Goal: Task Accomplishment & Management: Manage account settings

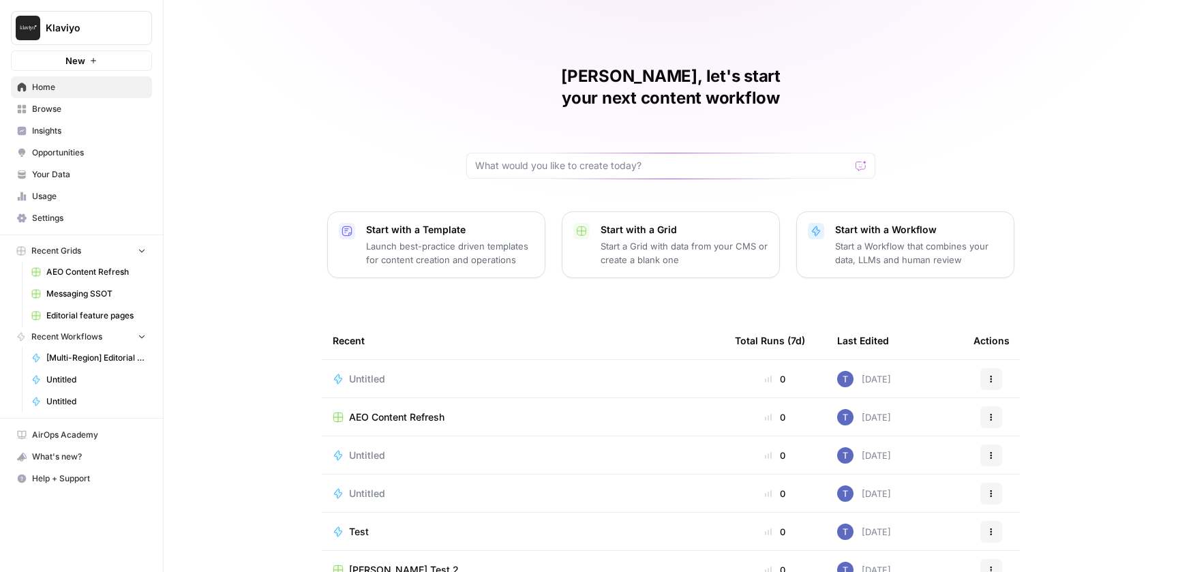
click at [57, 211] on link "Settings" at bounding box center [81, 218] width 141 height 22
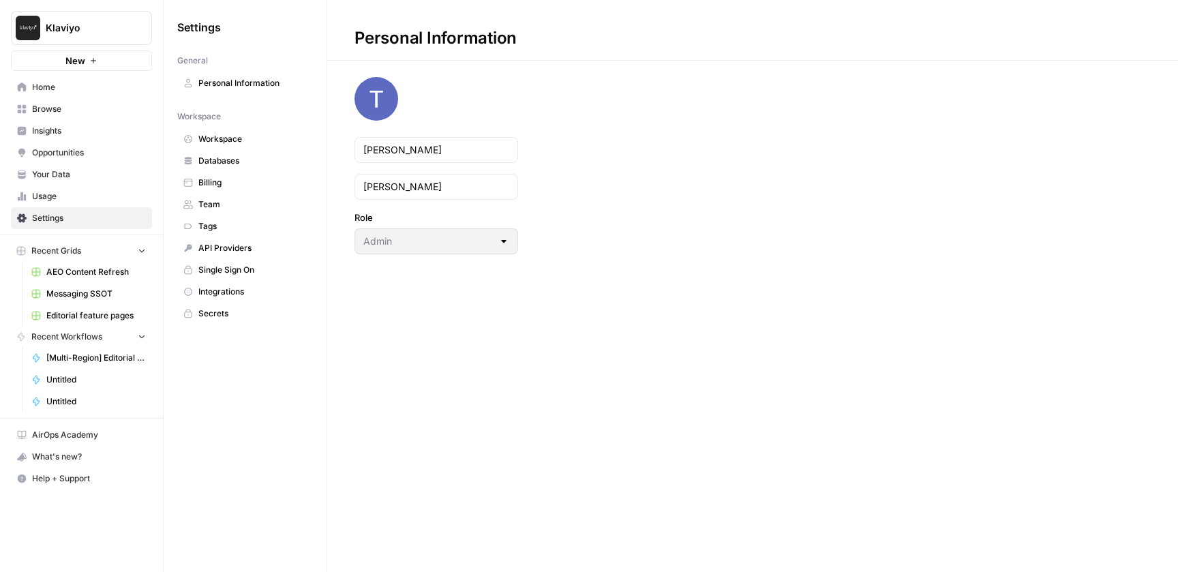
click at [217, 201] on span "Team" at bounding box center [252, 204] width 108 height 12
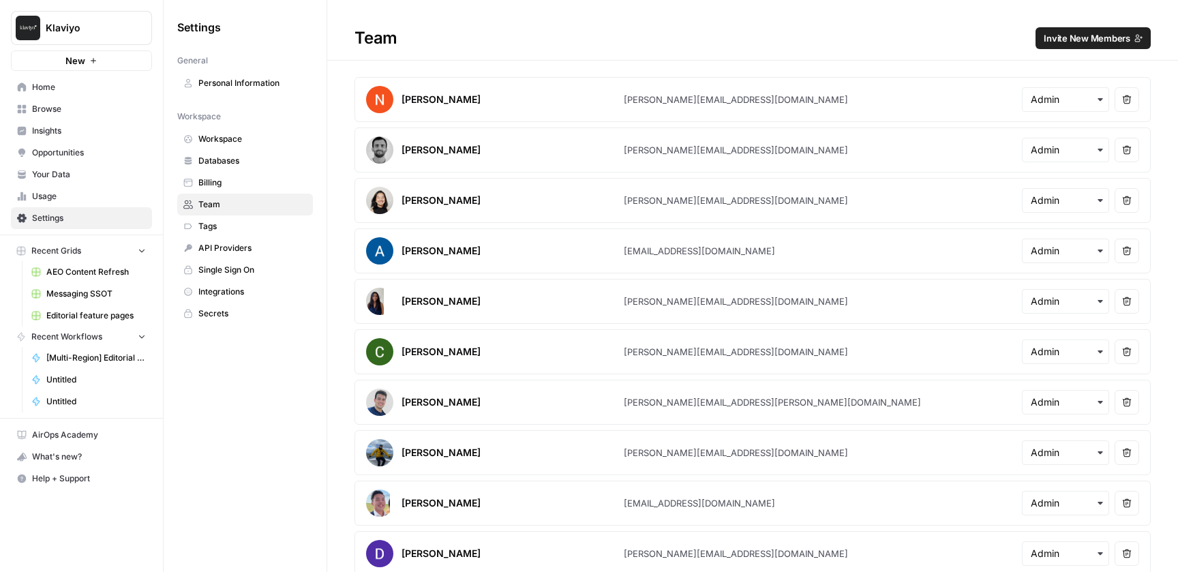
click at [1102, 37] on span "Invite New Members" at bounding box center [1086, 38] width 87 height 14
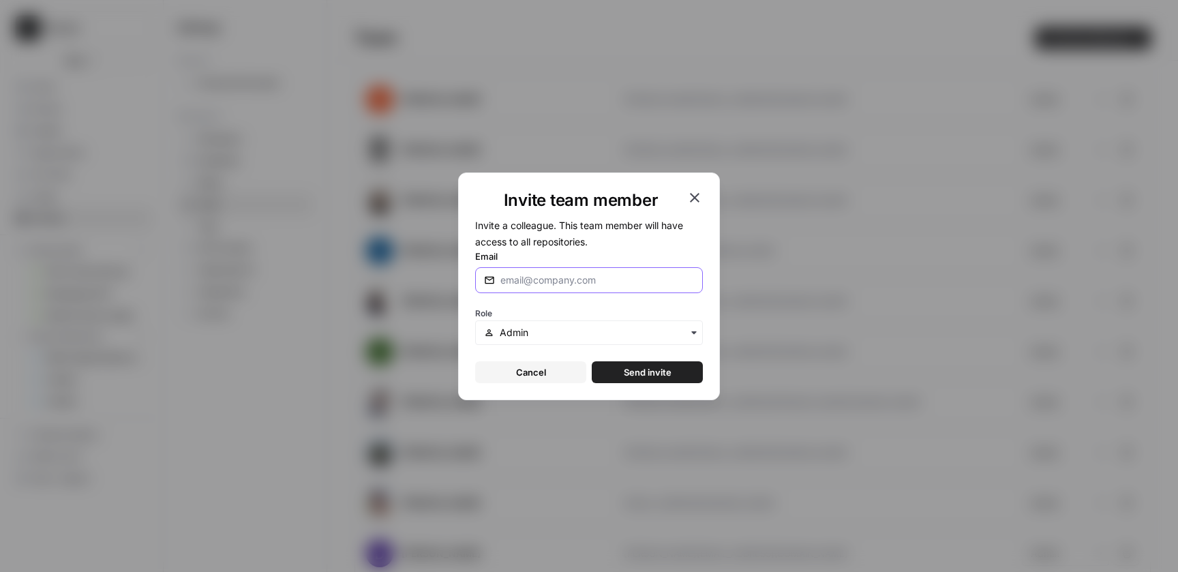
click at [578, 281] on input "Email" at bounding box center [597, 280] width 194 height 14
paste input "[PERSON_NAME][EMAIL_ADDRESS][PERSON_NAME][DOMAIN_NAME]"
type input "[PERSON_NAME][EMAIL_ADDRESS][PERSON_NAME][DOMAIN_NAME]"
click at [534, 335] on input "text" at bounding box center [597, 333] width 194 height 14
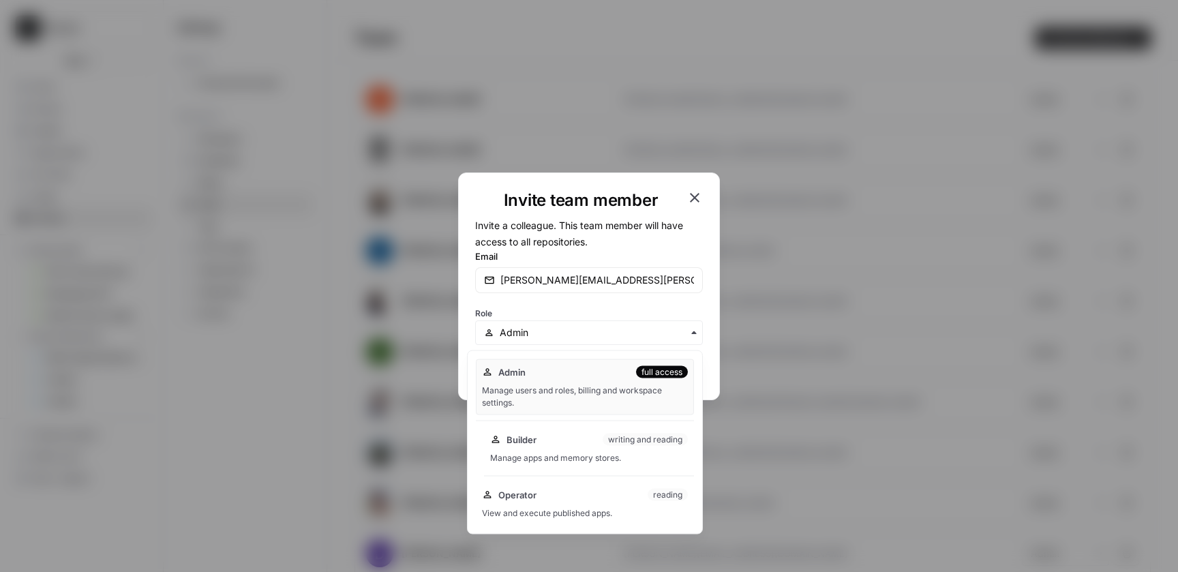
click at [583, 446] on div "Builder writing and reading Manage apps and memory stores." at bounding box center [589, 449] width 210 height 44
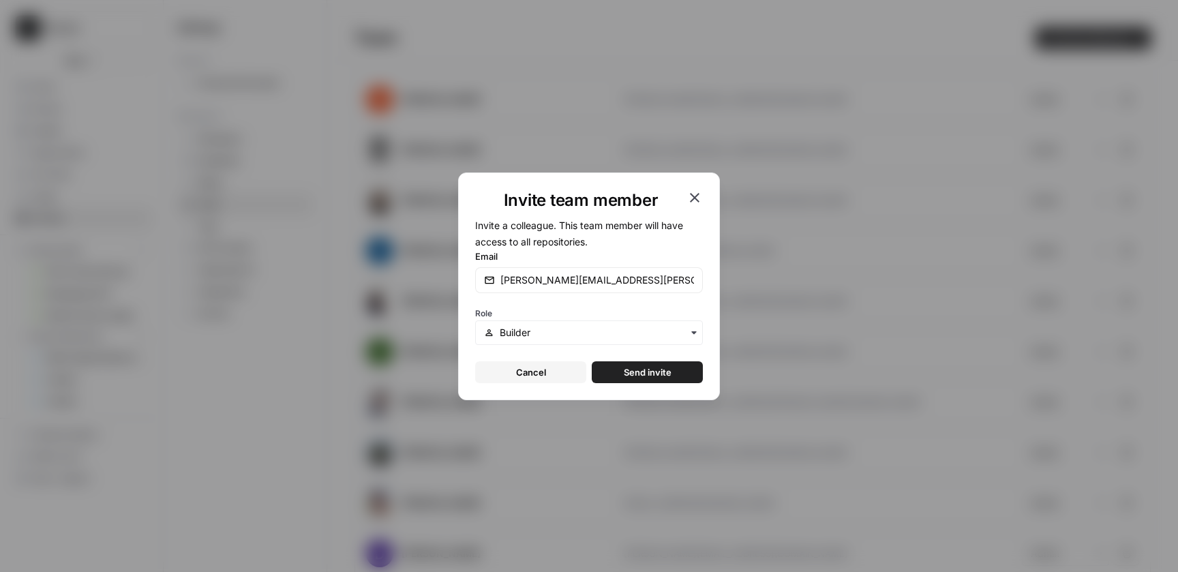
click at [664, 371] on span "Send invite" at bounding box center [648, 372] width 48 height 14
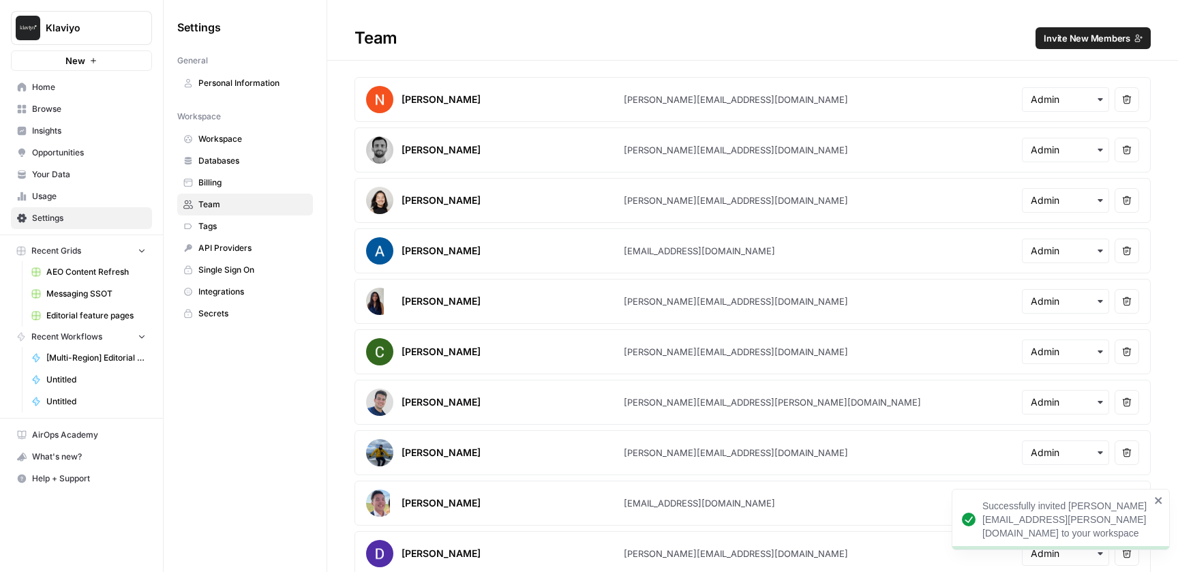
click at [1085, 37] on span "Invite New Members" at bounding box center [1086, 38] width 87 height 14
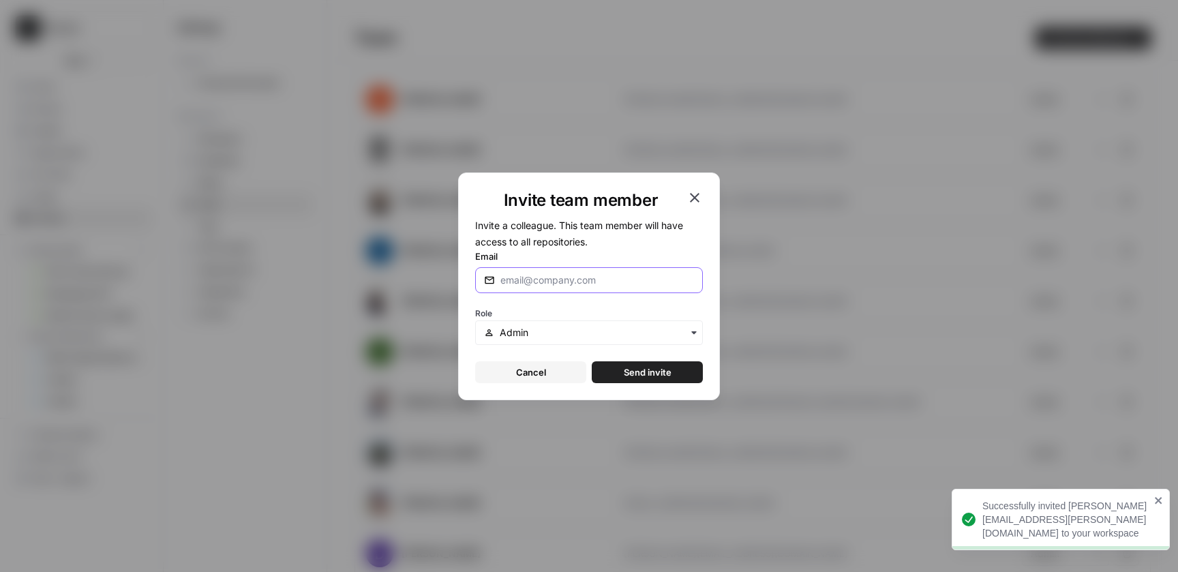
click at [596, 278] on input "Email" at bounding box center [597, 280] width 194 height 14
paste input "[PERSON_NAME][EMAIL_ADDRESS][DOMAIN_NAME]"
type input "[PERSON_NAME][EMAIL_ADDRESS][DOMAIN_NAME]"
click at [528, 331] on input "text" at bounding box center [597, 333] width 194 height 14
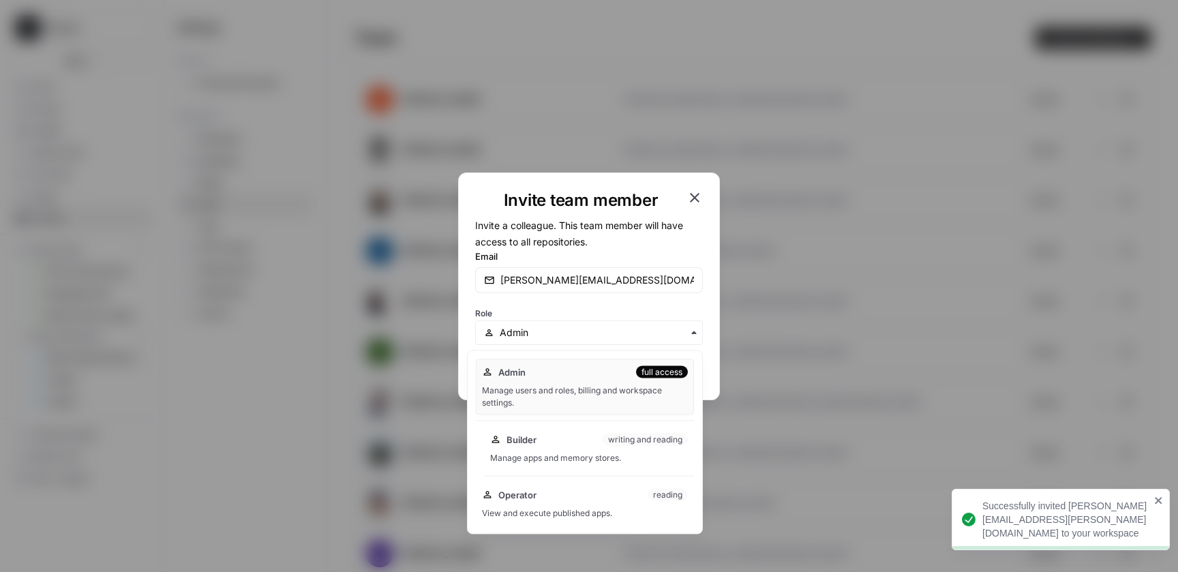
click at [553, 448] on div "Builder writing and reading Manage apps and memory stores." at bounding box center [589, 449] width 210 height 44
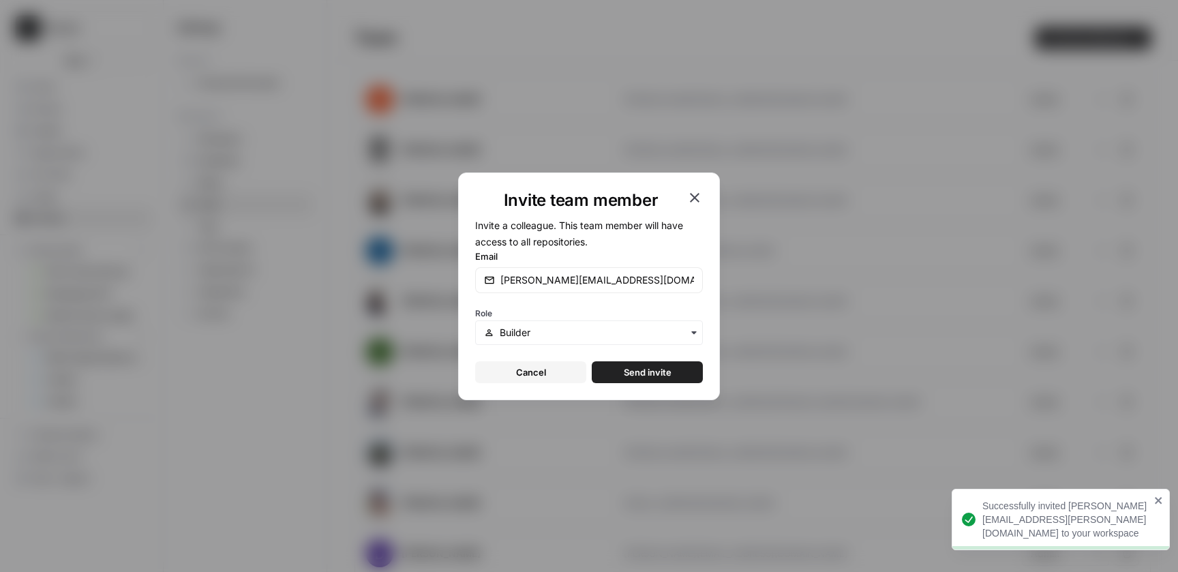
click at [655, 372] on span "Send invite" at bounding box center [648, 372] width 48 height 14
